Goal: Information Seeking & Learning: Learn about a topic

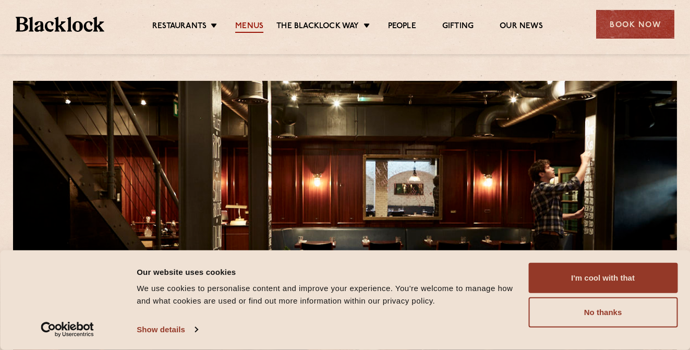
click at [248, 28] on link "Menus" at bounding box center [249, 26] width 28 height 11
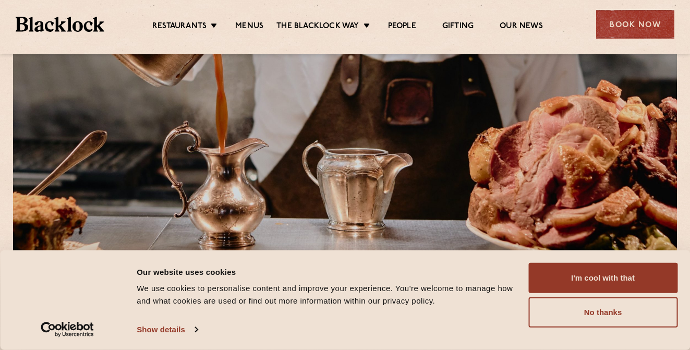
scroll to position [113, 0]
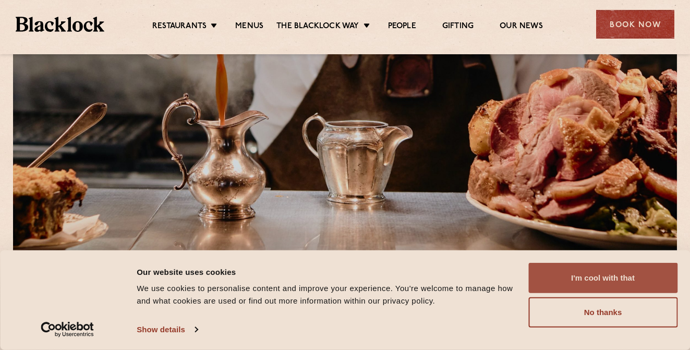
click at [609, 282] on button "I'm cool with that" at bounding box center [603, 278] width 149 height 30
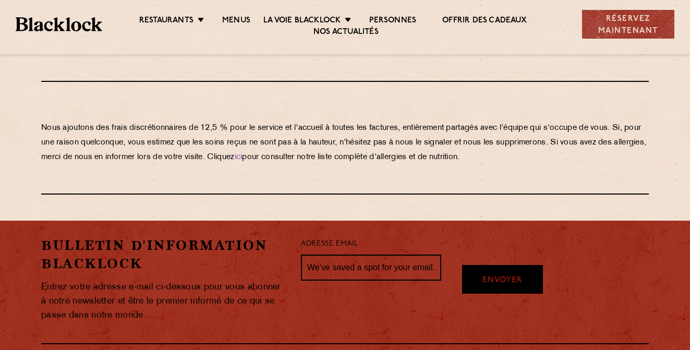
scroll to position [1963, 0]
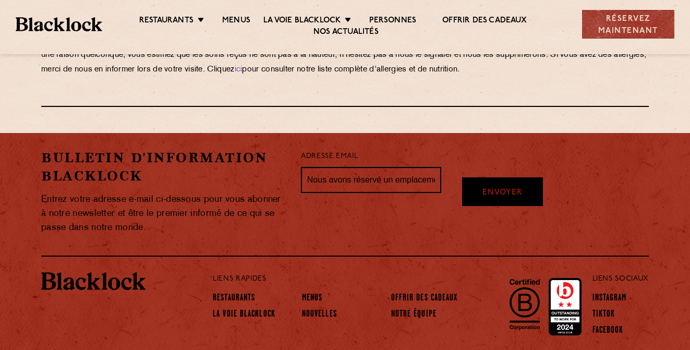
click at [485, 77] on p "Nous ajoutons des frais discrétionnaires de 12,5 % pour le service et l'accueil…" at bounding box center [345, 55] width 608 height 44
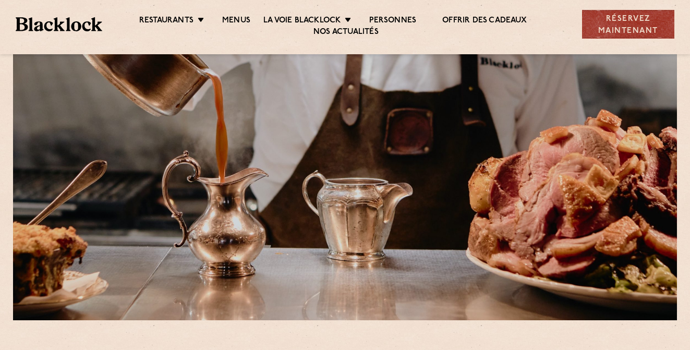
scroll to position [413, 0]
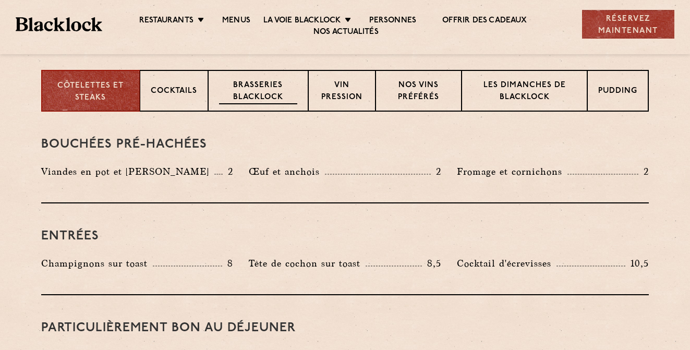
click at [236, 80] on p "Brasseries Blacklock" at bounding box center [258, 92] width 78 height 25
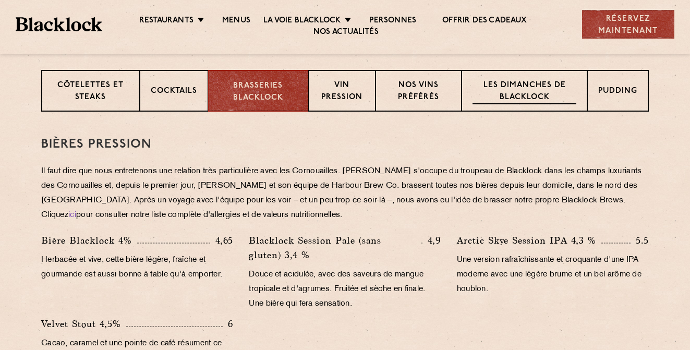
click at [542, 91] on p "Les dimanches de Blacklock" at bounding box center [525, 92] width 104 height 25
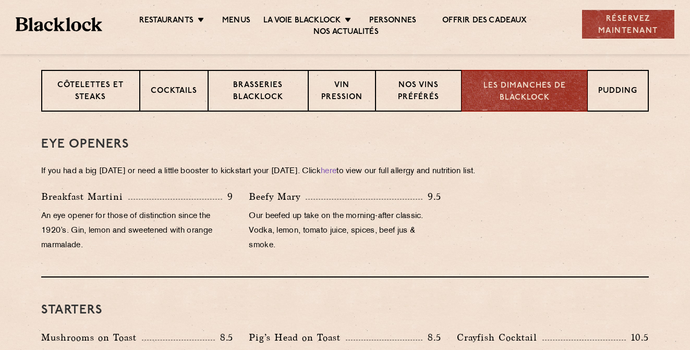
scroll to position [483, 0]
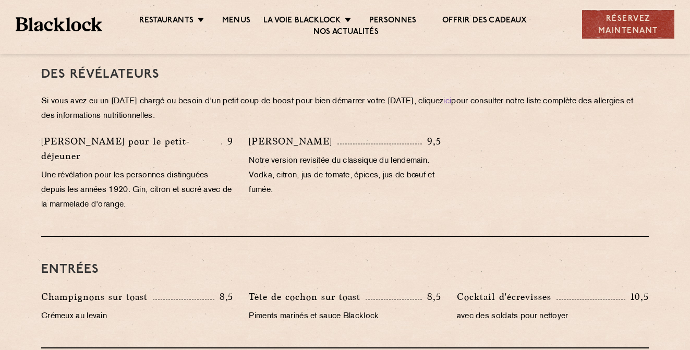
click at [516, 163] on div "[PERSON_NAME] pour le petit-déjeuner 9 Une révélation pour les personnes distin…" at bounding box center [345, 175] width 624 height 83
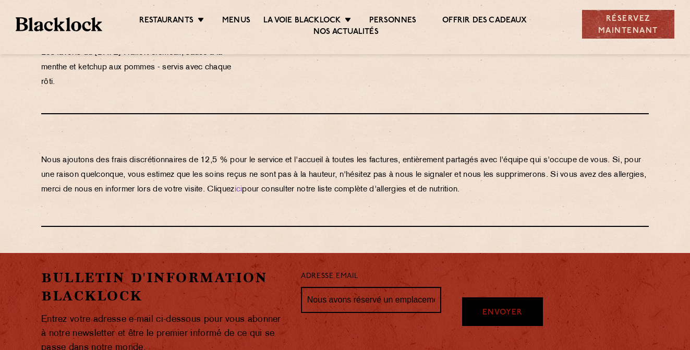
scroll to position [1257, 0]
